Goal: Information Seeking & Learning: Learn about a topic

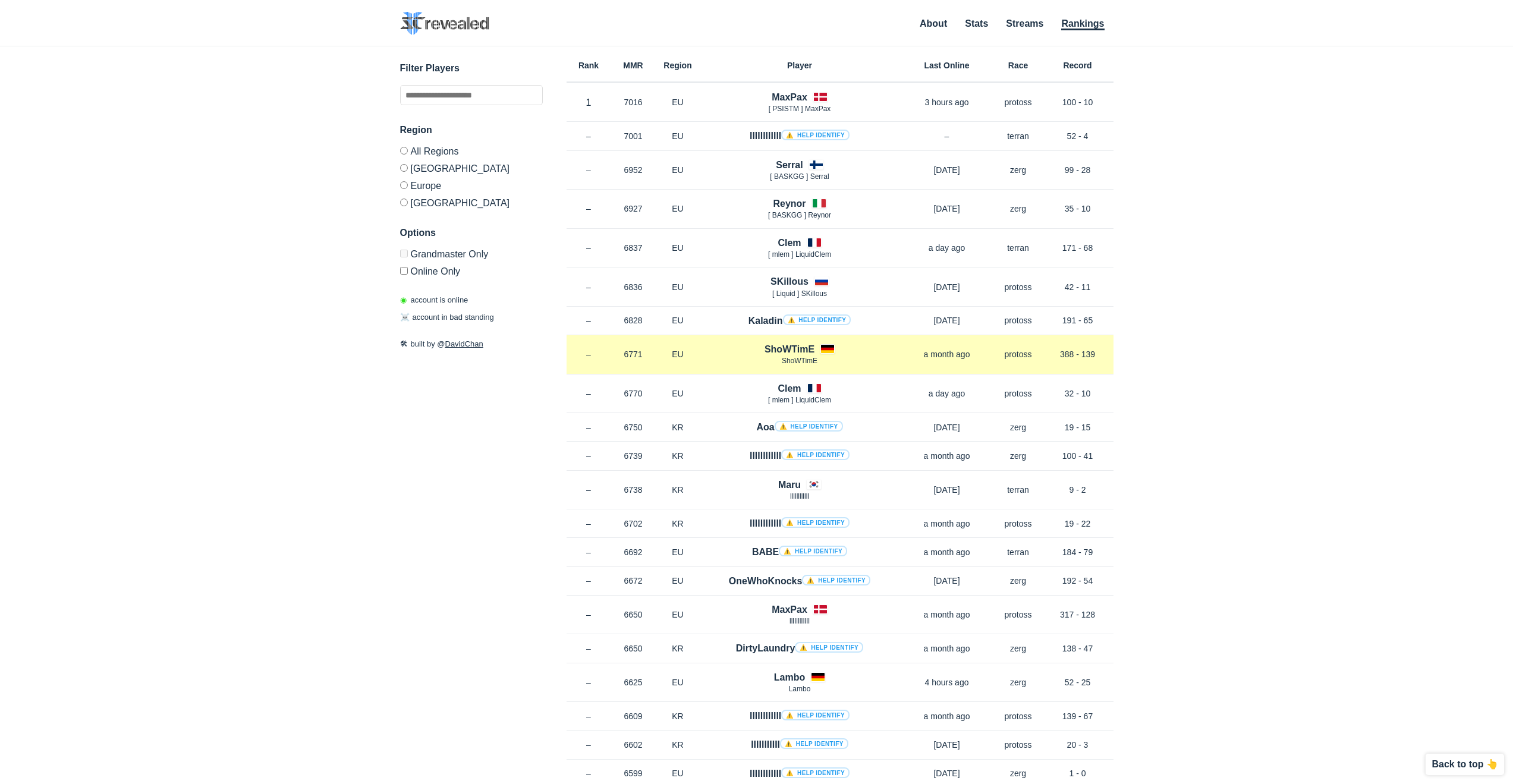
click at [795, 349] on h4 "ShoWTimE" at bounding box center [790, 349] width 50 height 13
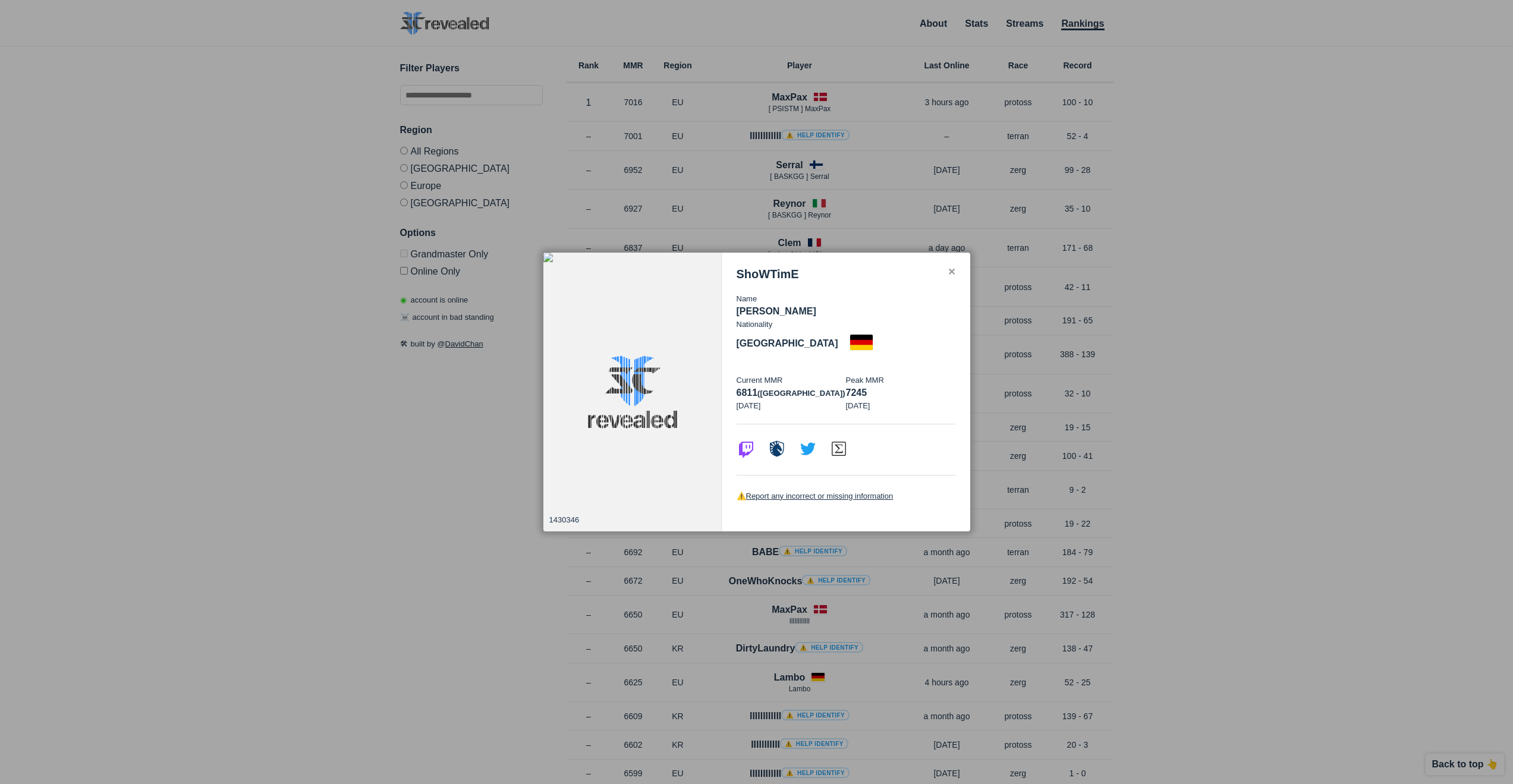
click at [411, 443] on div at bounding box center [756, 392] width 1513 height 784
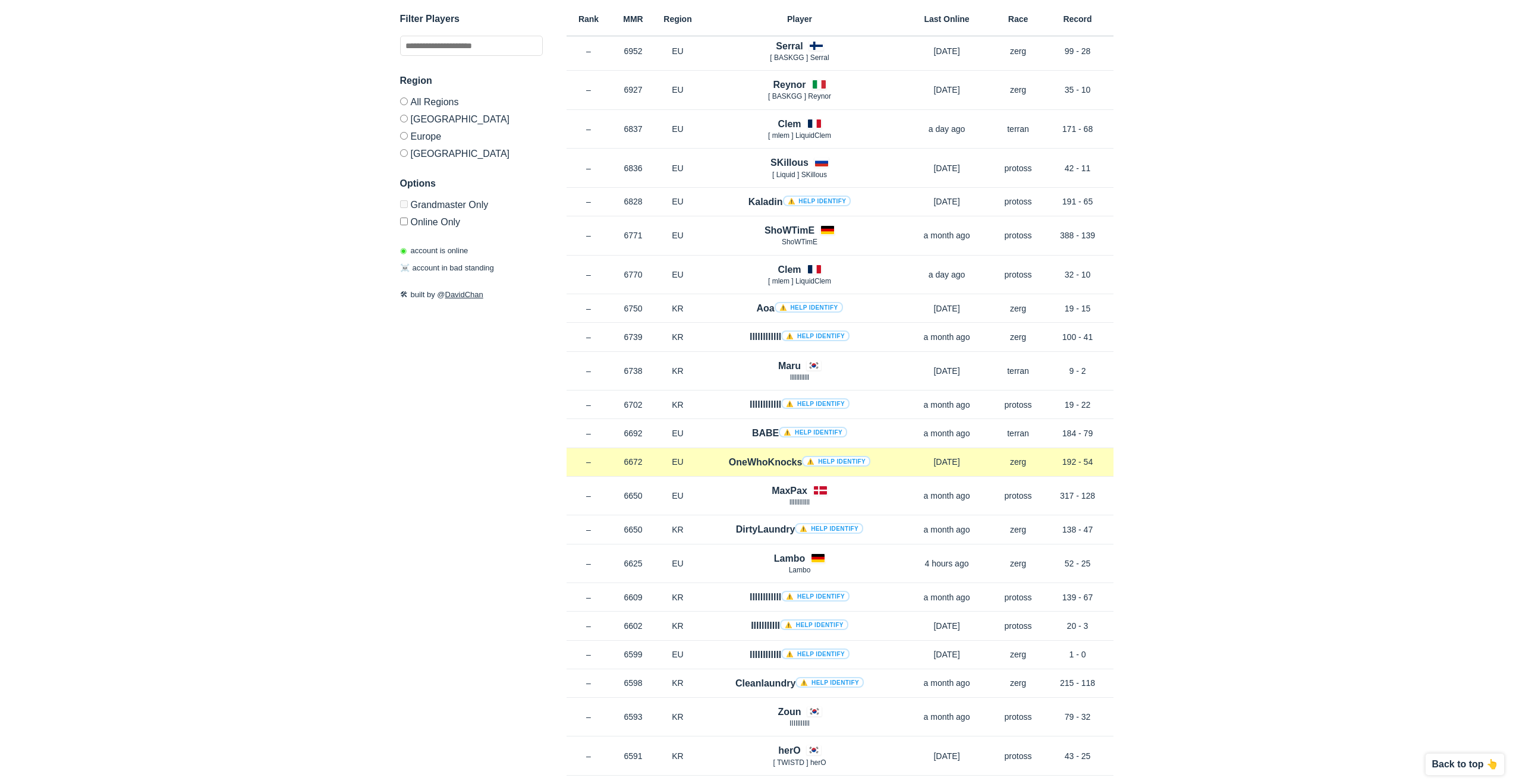
scroll to position [179, 0]
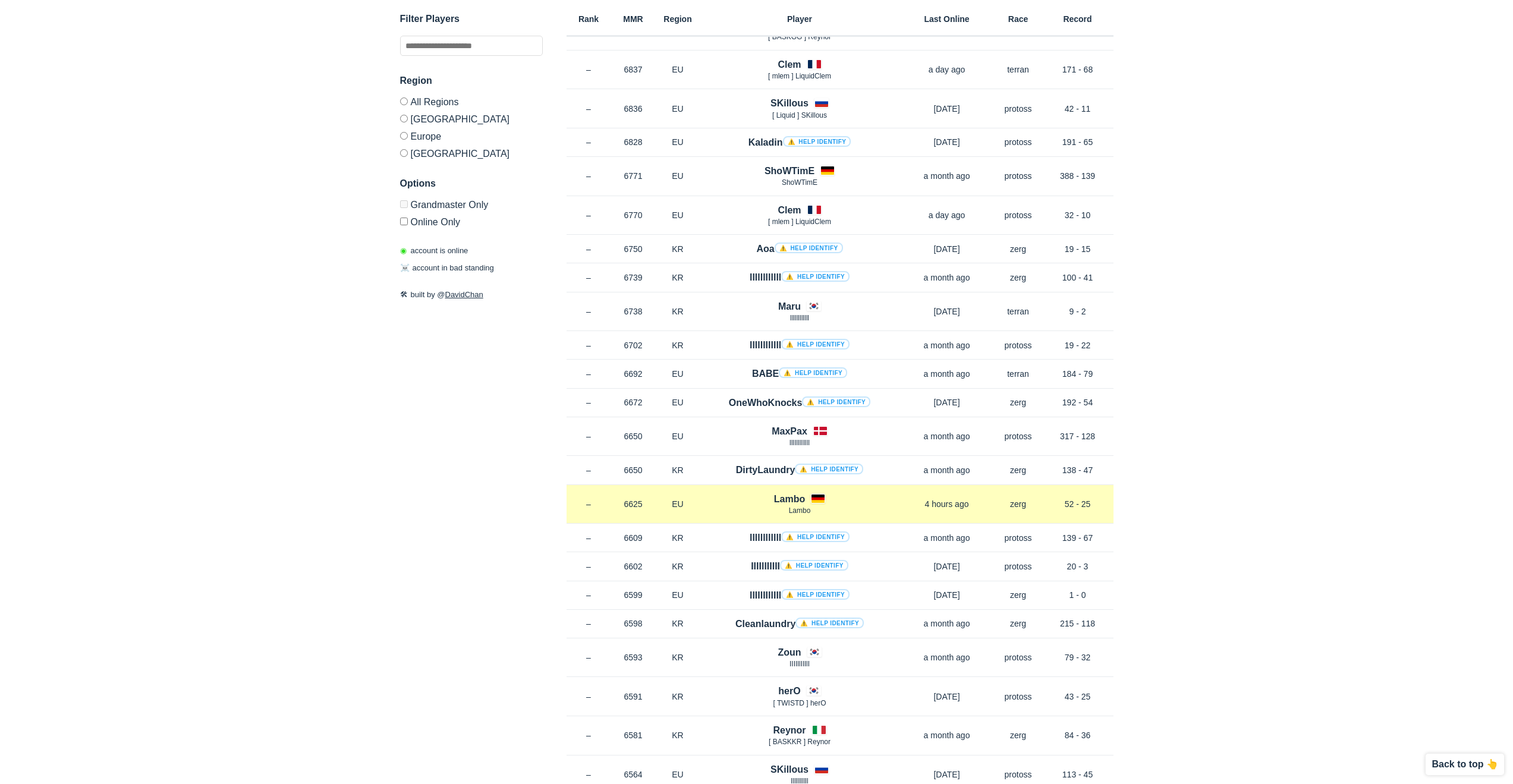
click at [827, 499] on div "Lambo Lambo" at bounding box center [800, 504] width 199 height 24
click at [886, 509] on p "Lambo" at bounding box center [800, 511] width 199 height 10
click at [789, 499] on h4 "Lambo" at bounding box center [789, 498] width 31 height 13
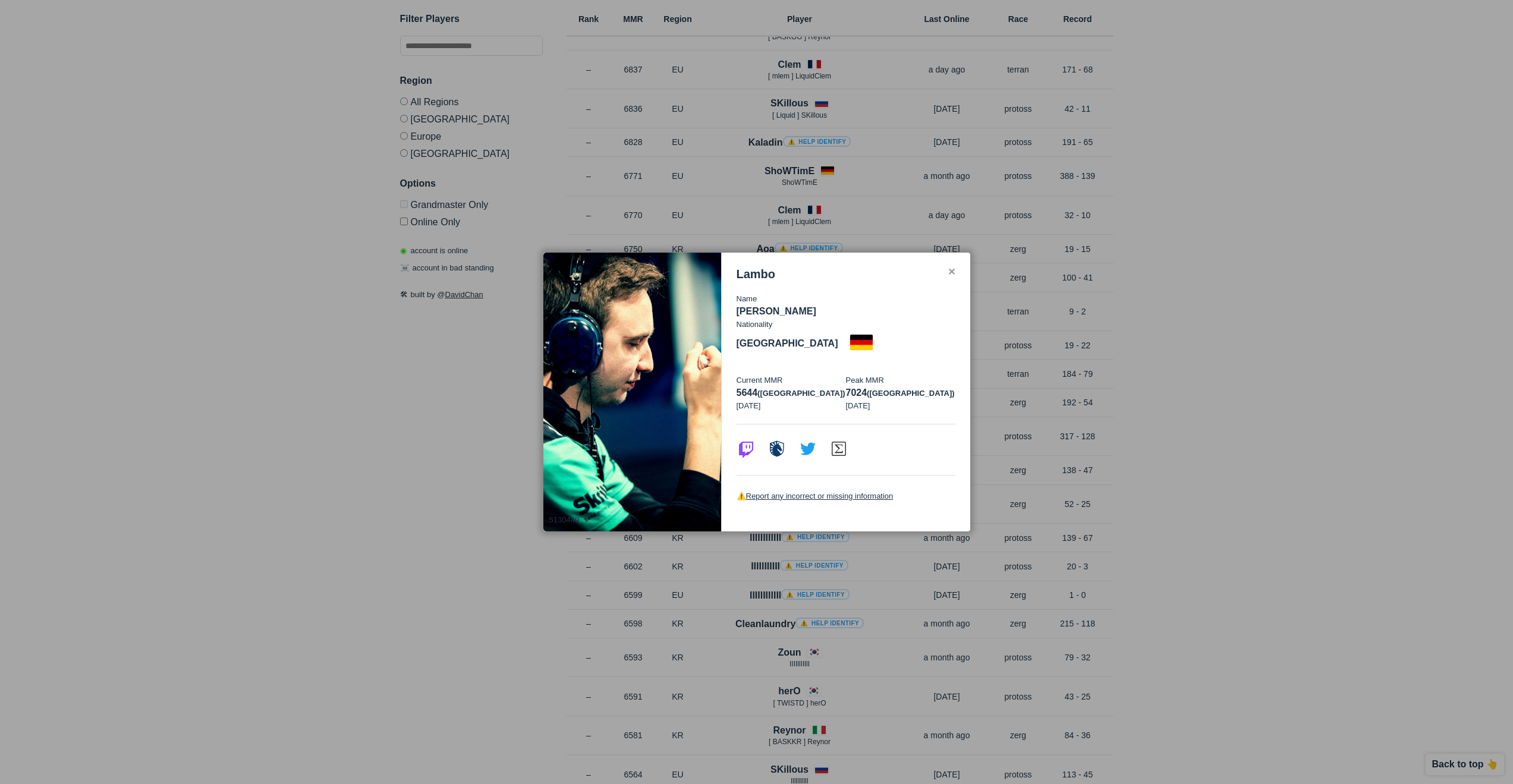
drag, startPoint x: 435, startPoint y: 518, endPoint x: 445, endPoint y: 515, distance: 10.4
click at [436, 518] on div at bounding box center [756, 392] width 1513 height 784
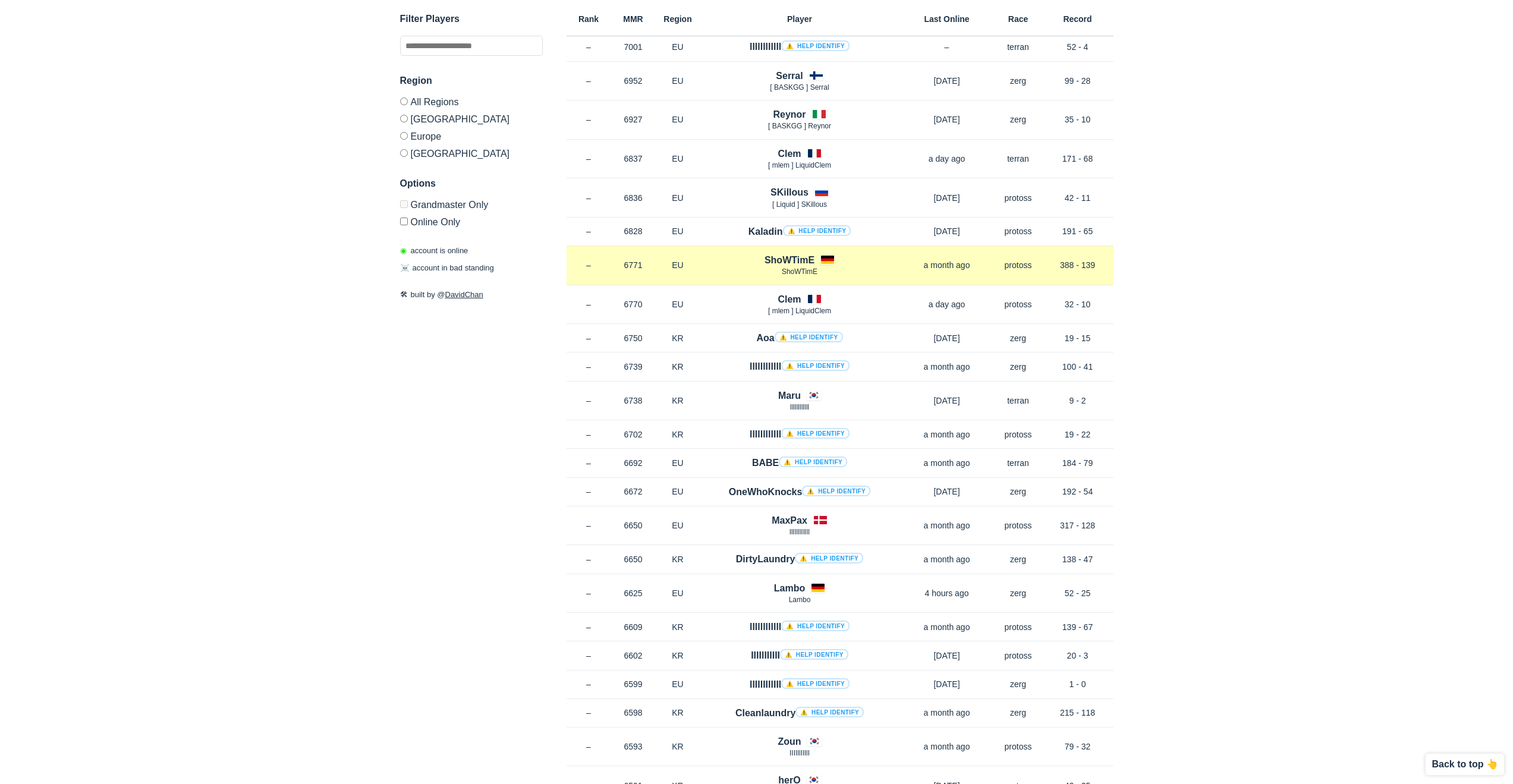
scroll to position [60, 0]
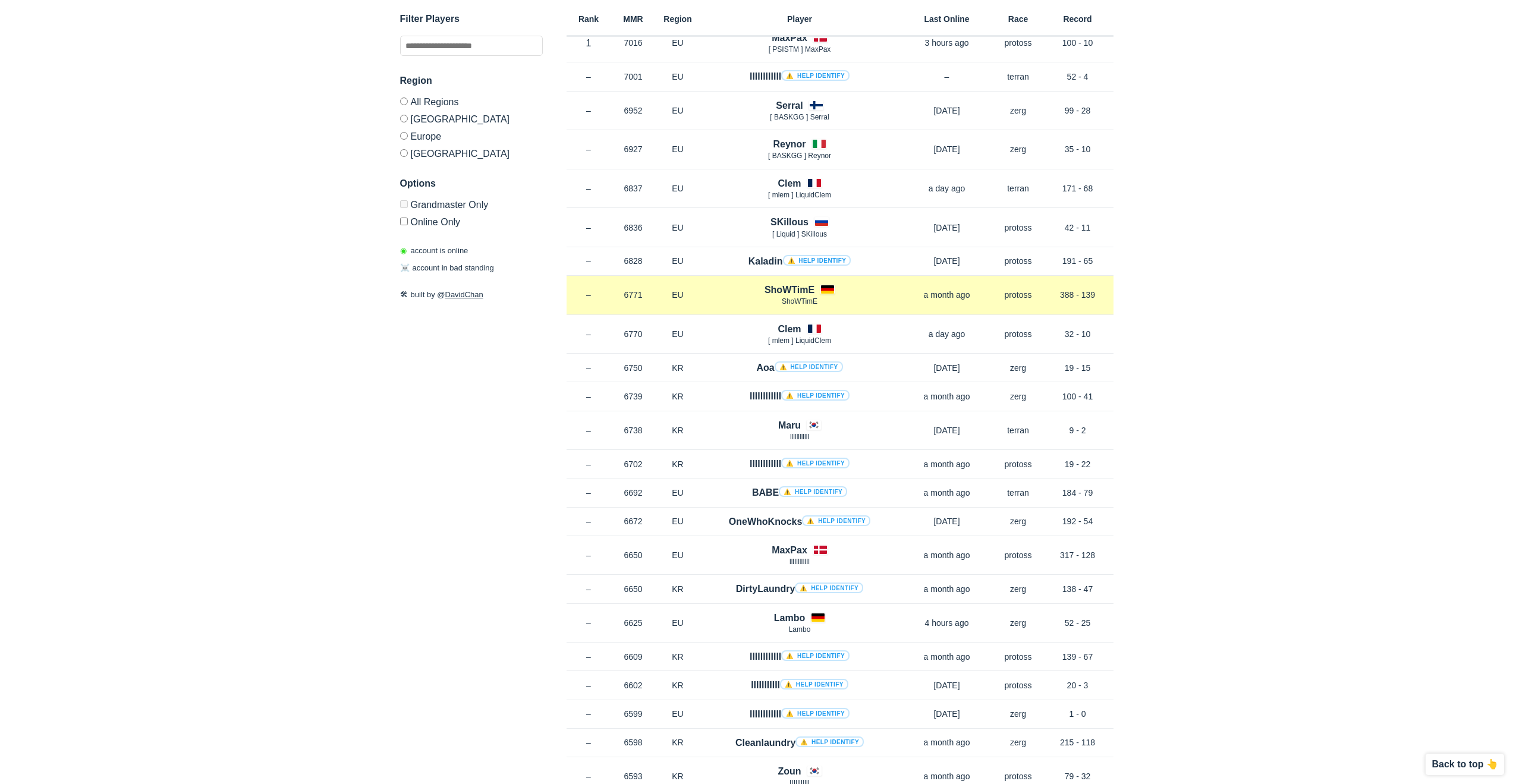
click at [815, 295] on div "ShoWTimE ShoWTimE" at bounding box center [800, 294] width 199 height 24
click at [801, 293] on h4 "ShoWTimE" at bounding box center [790, 289] width 50 height 13
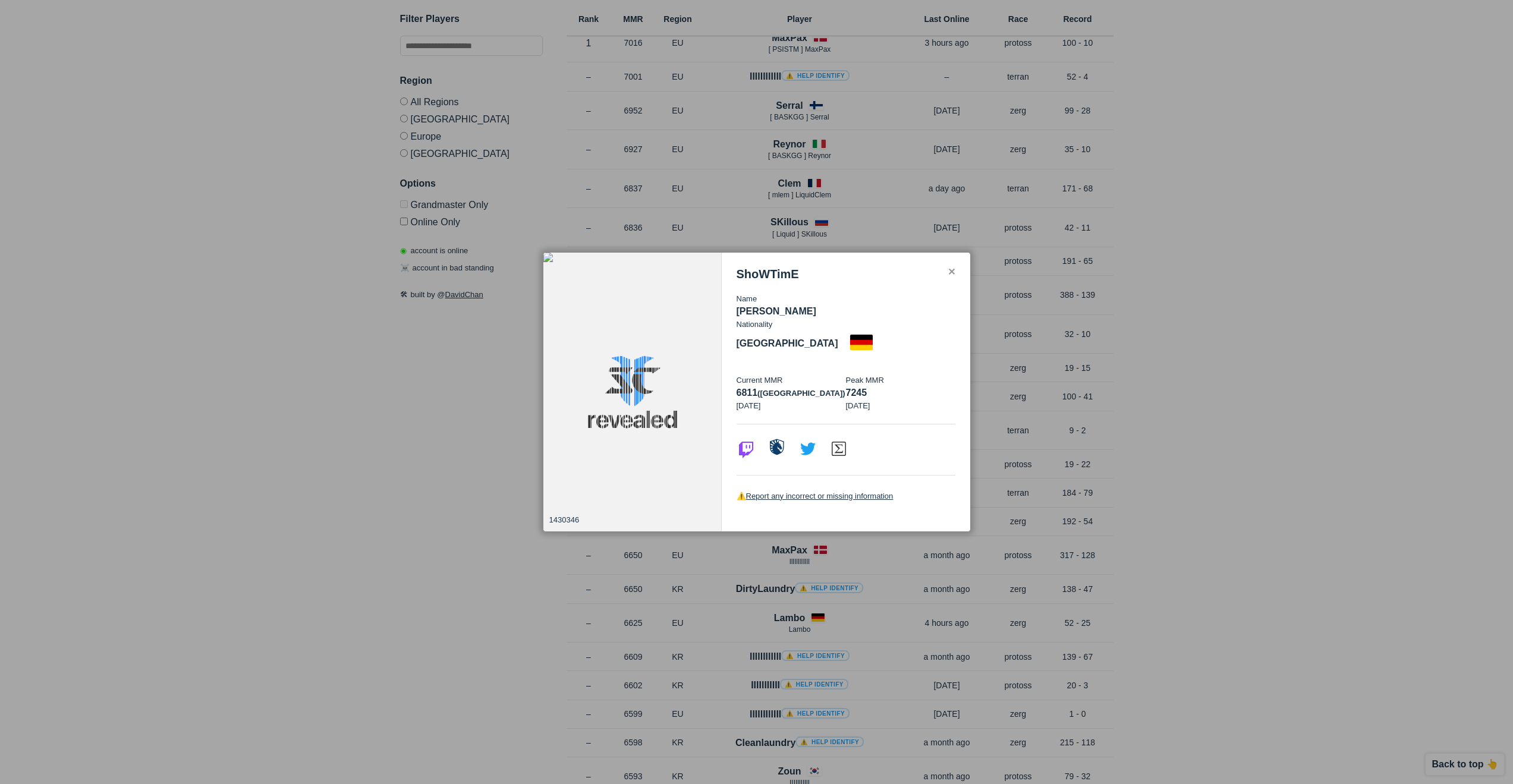
click at [775, 438] on img at bounding box center [777, 446] width 19 height 19
click at [527, 469] on div at bounding box center [756, 392] width 1513 height 784
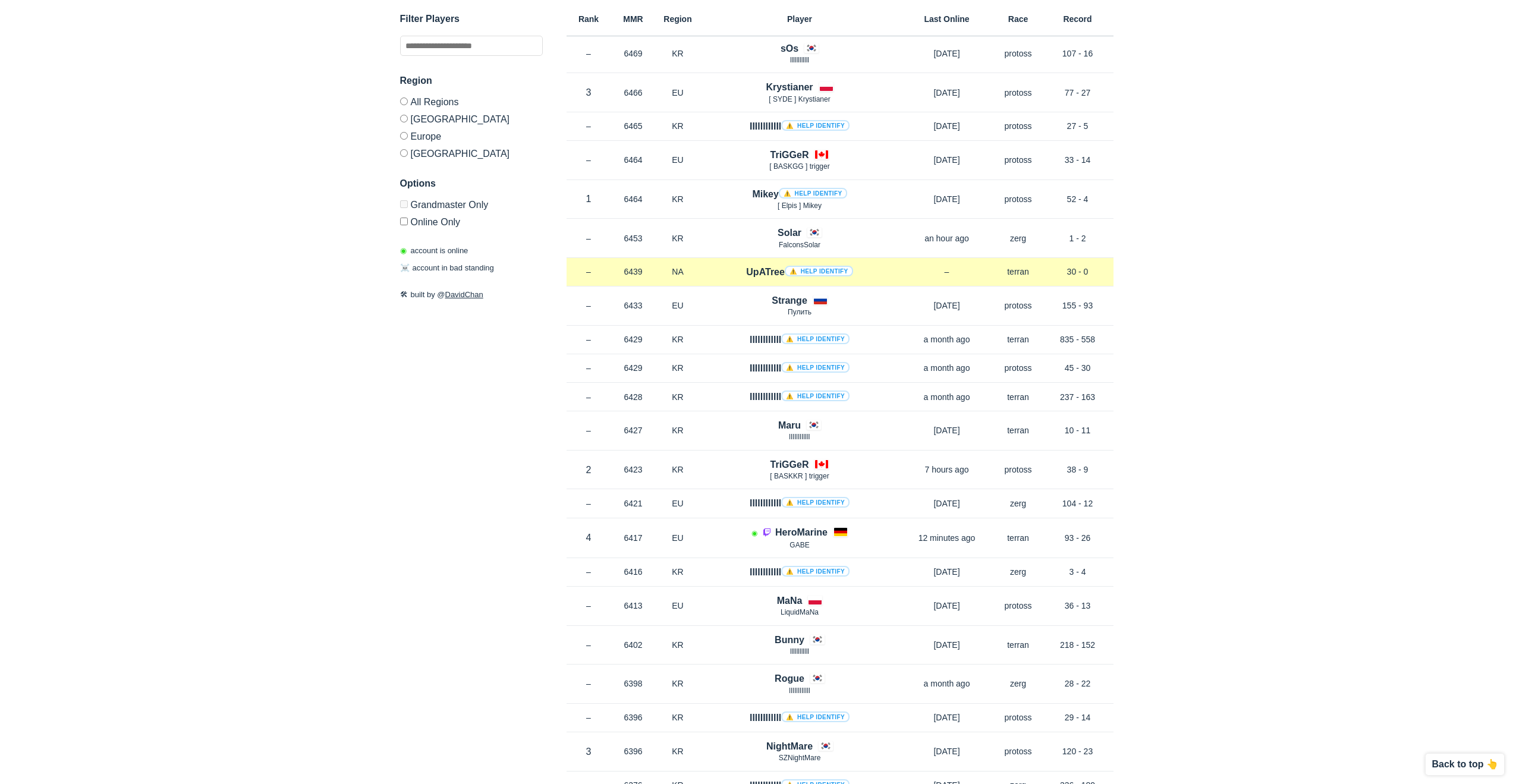
scroll to position [1248, 0]
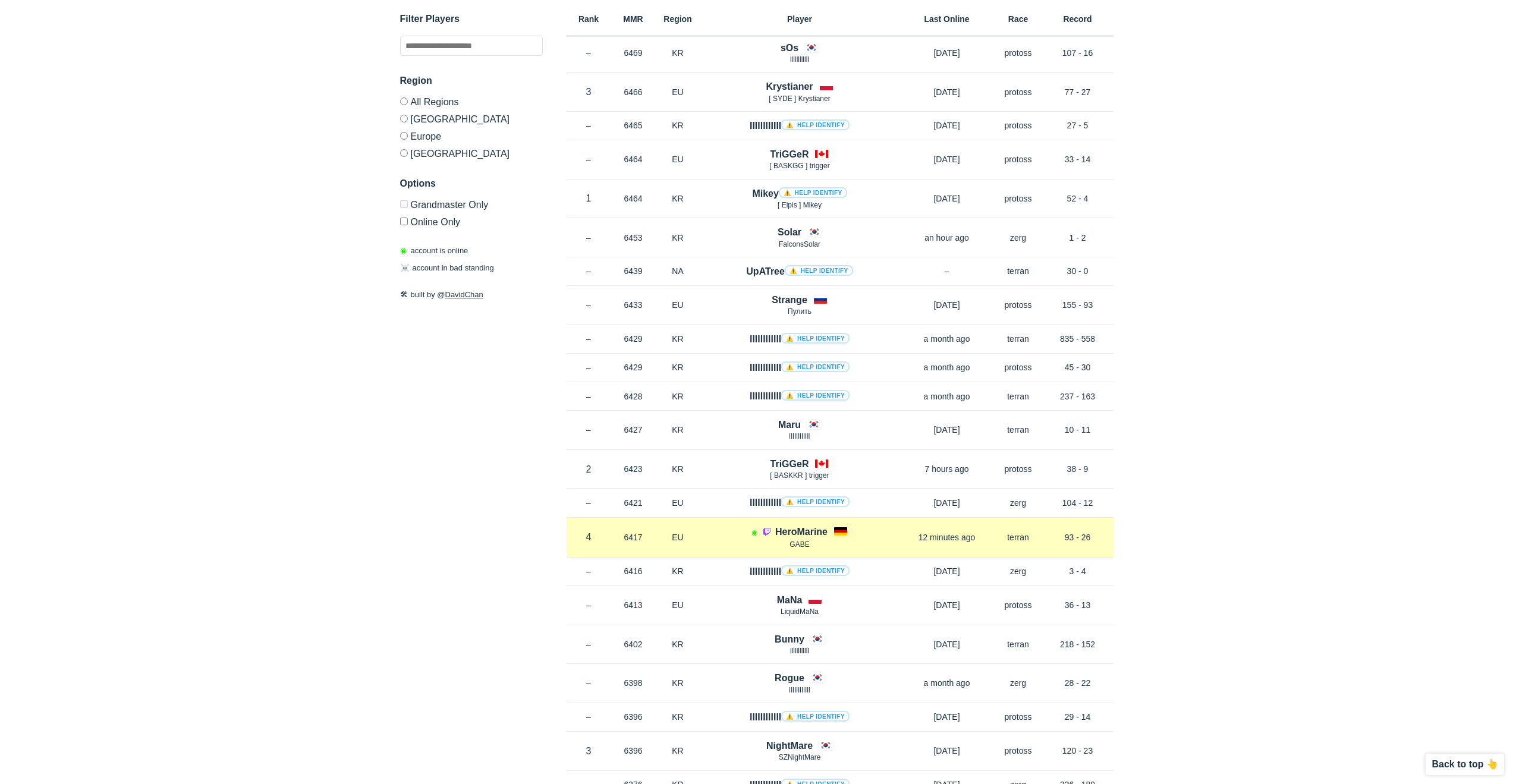
click at [800, 529] on h4 "HeroMarine" at bounding box center [801, 531] width 52 height 13
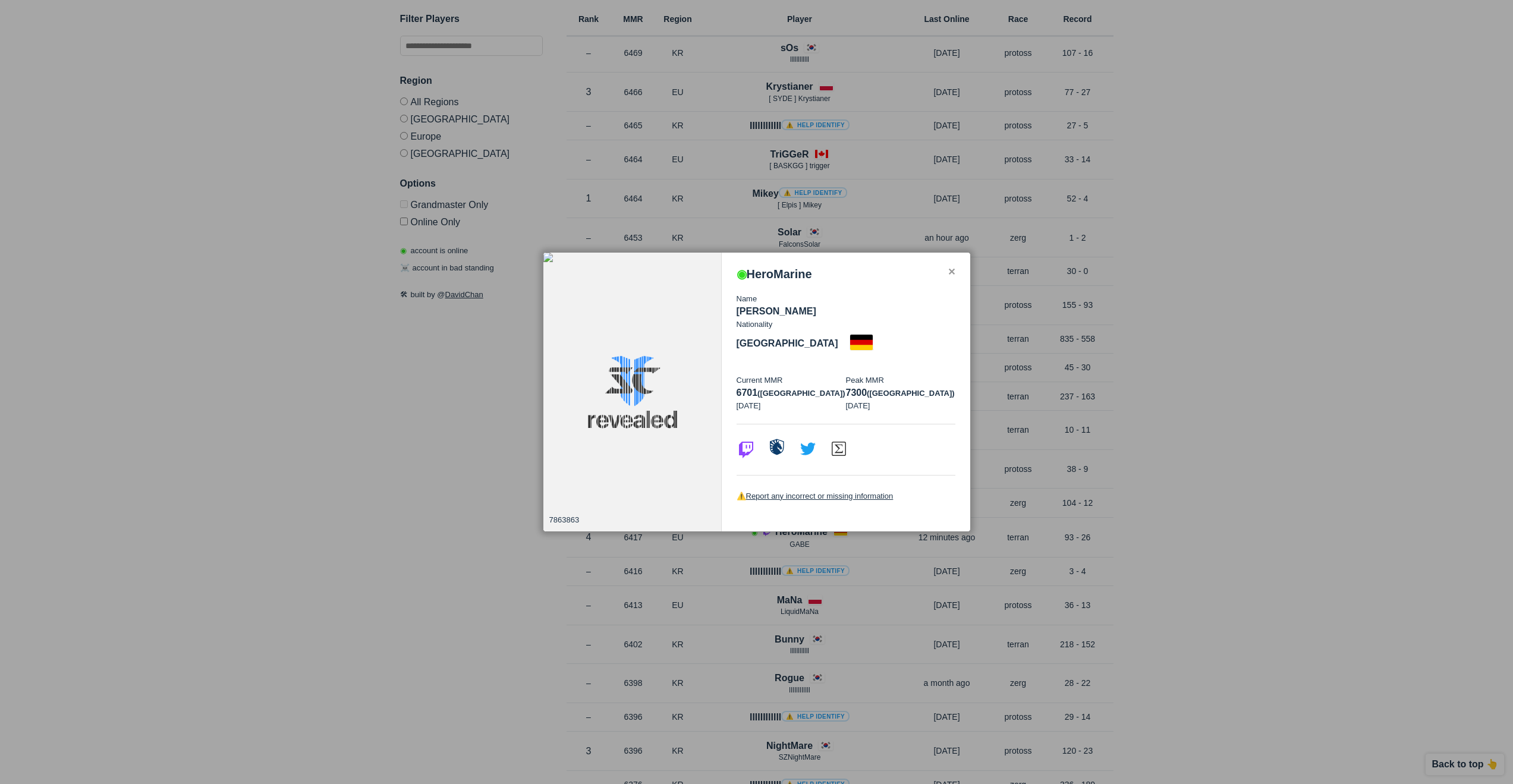
click at [775, 437] on img at bounding box center [777, 446] width 19 height 19
